Goal: Transaction & Acquisition: Obtain resource

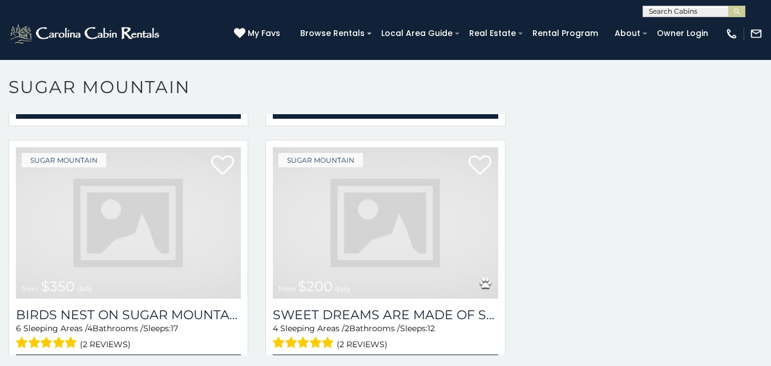
scroll to position [5, 0]
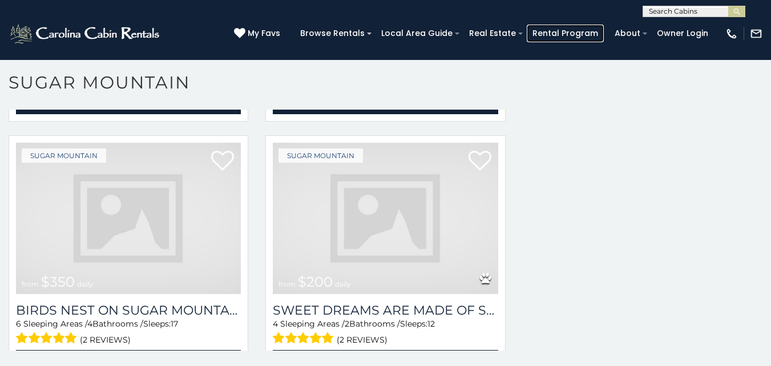
click at [597, 32] on link "Rental Program" at bounding box center [565, 34] width 77 height 18
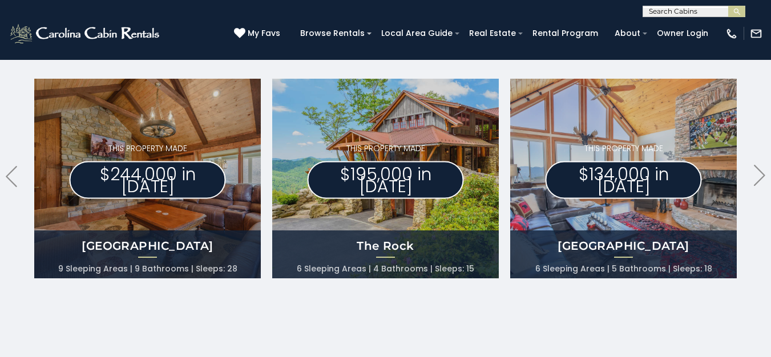
scroll to position [0, 476]
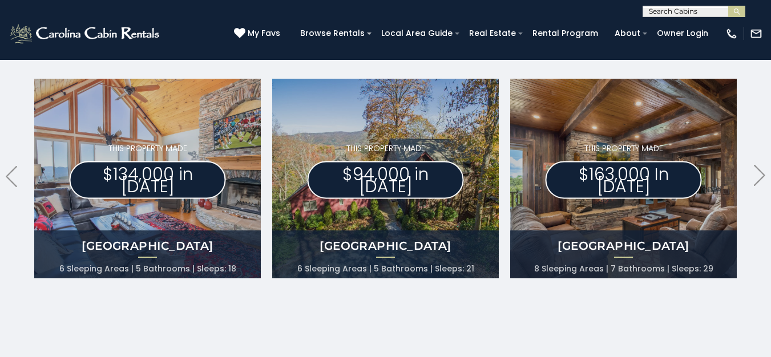
click at [287, 257] on div "North View Lodge 6 Sleeping Areas 5 Bathrooms Sleeps: 21" at bounding box center [385, 255] width 227 height 48
